Goal: Book appointment/travel/reservation

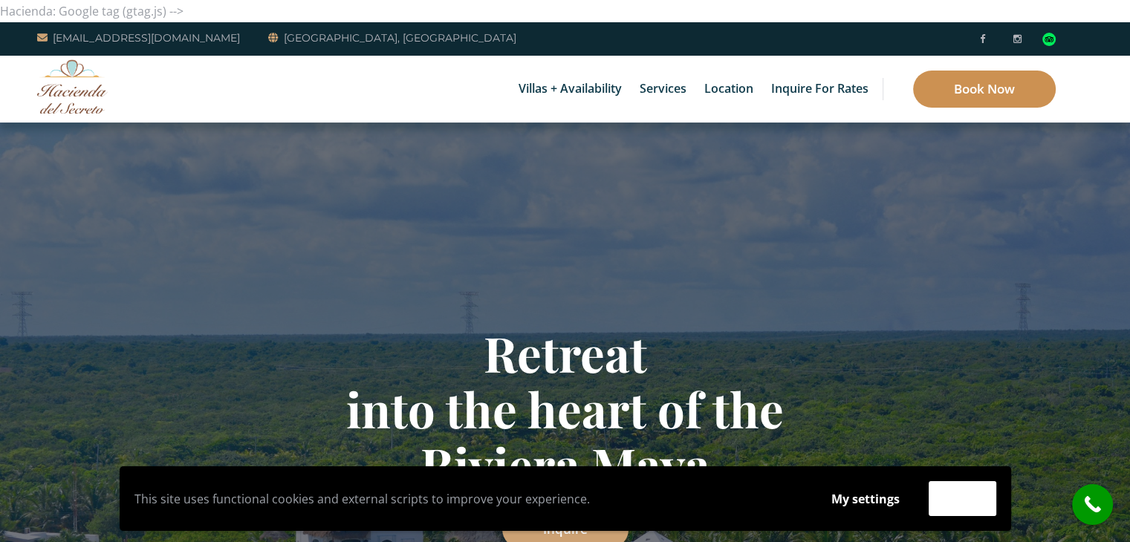
click at [949, 85] on link "Book Now" at bounding box center [984, 89] width 143 height 37
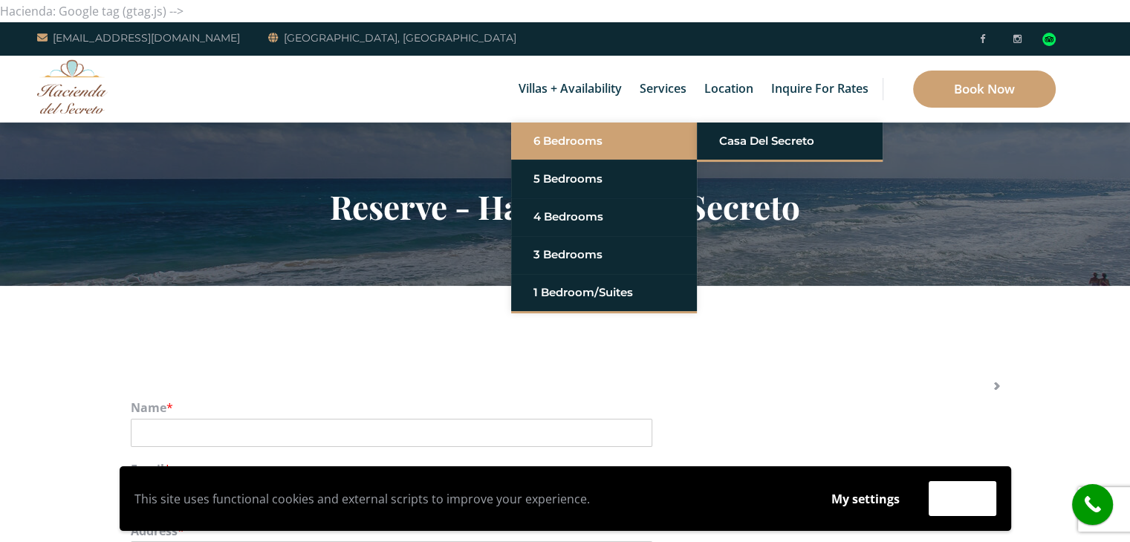
click at [565, 141] on link "6 Bedrooms" at bounding box center [603, 141] width 141 height 27
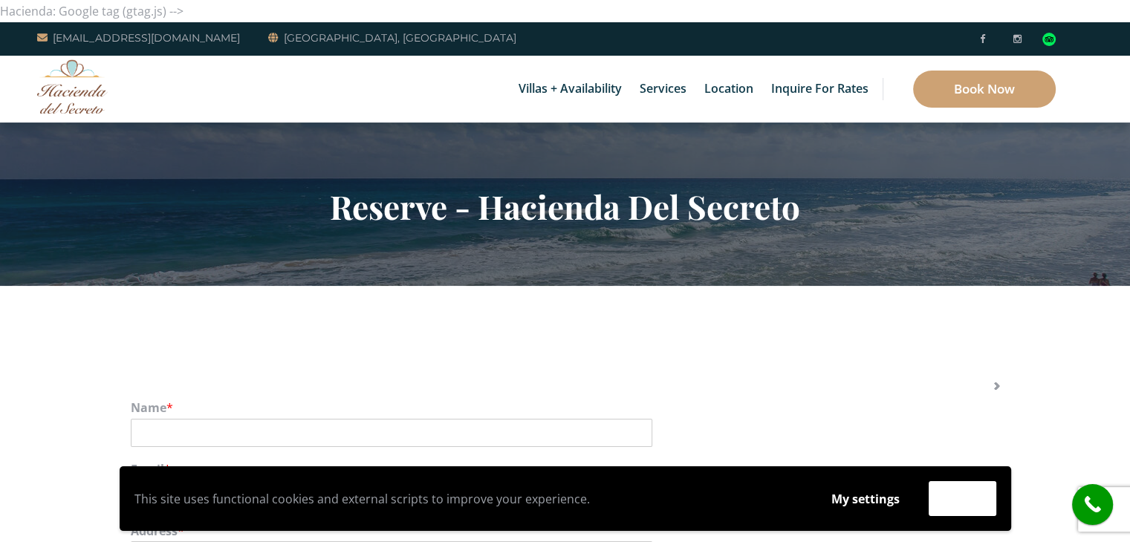
click at [373, 89] on div "Villas + Availability 6 Bedrooms Casa del Secreto 5 Bedrooms Villa Sarita Villa…" at bounding box center [565, 89] width 1130 height 67
